Goal: Task Accomplishment & Management: Manage account settings

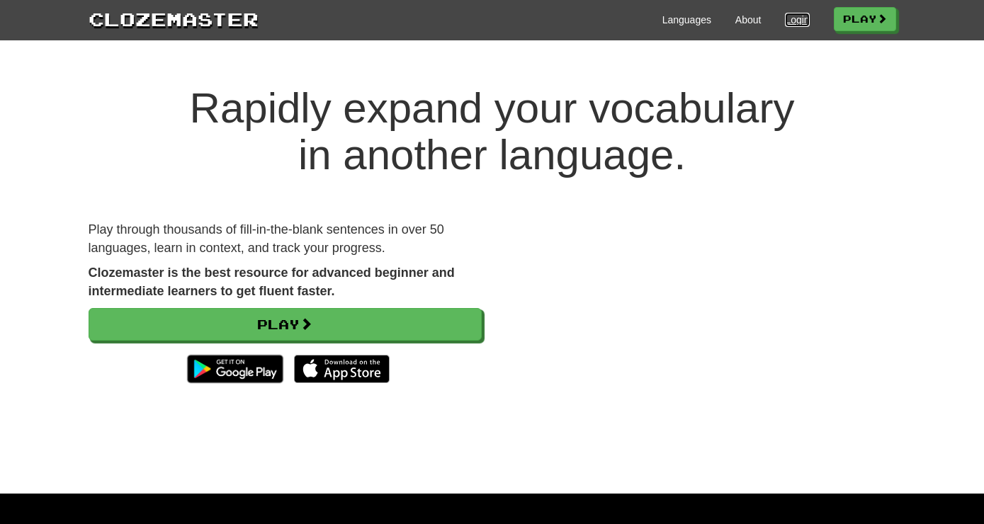
click at [793, 21] on link "Login" at bounding box center [797, 20] width 24 height 14
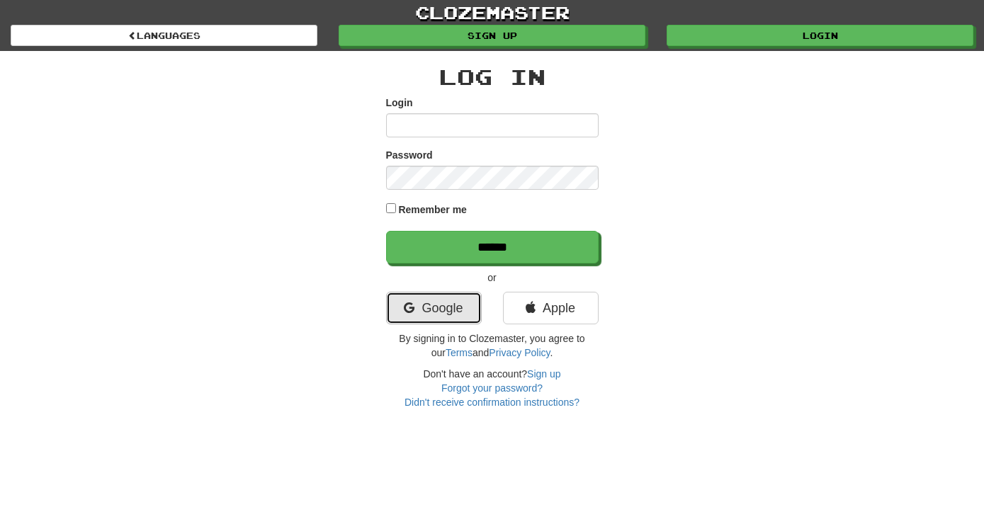
click at [446, 320] on link "Google" at bounding box center [434, 308] width 96 height 33
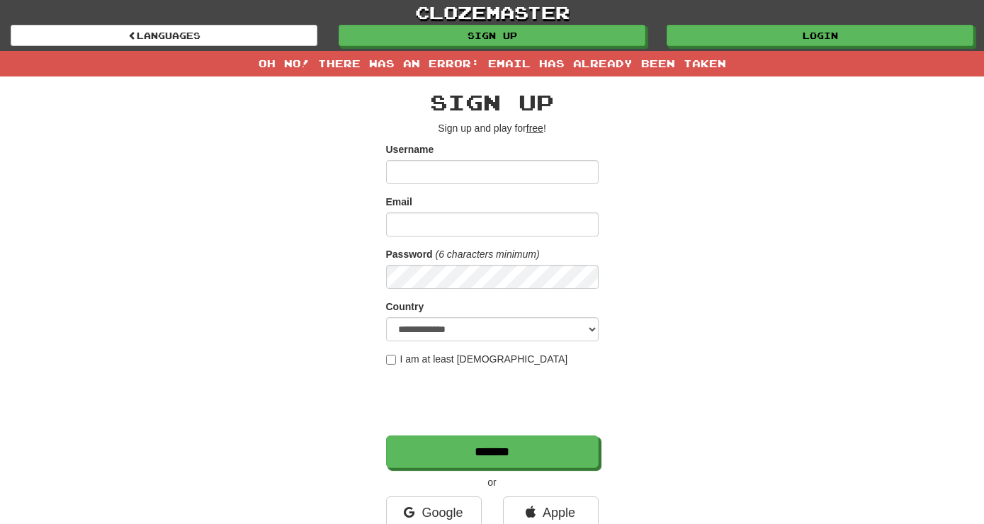
click at [517, 141] on div "**********" at bounding box center [492, 328] width 213 height 474
